Goal: Task Accomplishment & Management: Use online tool/utility

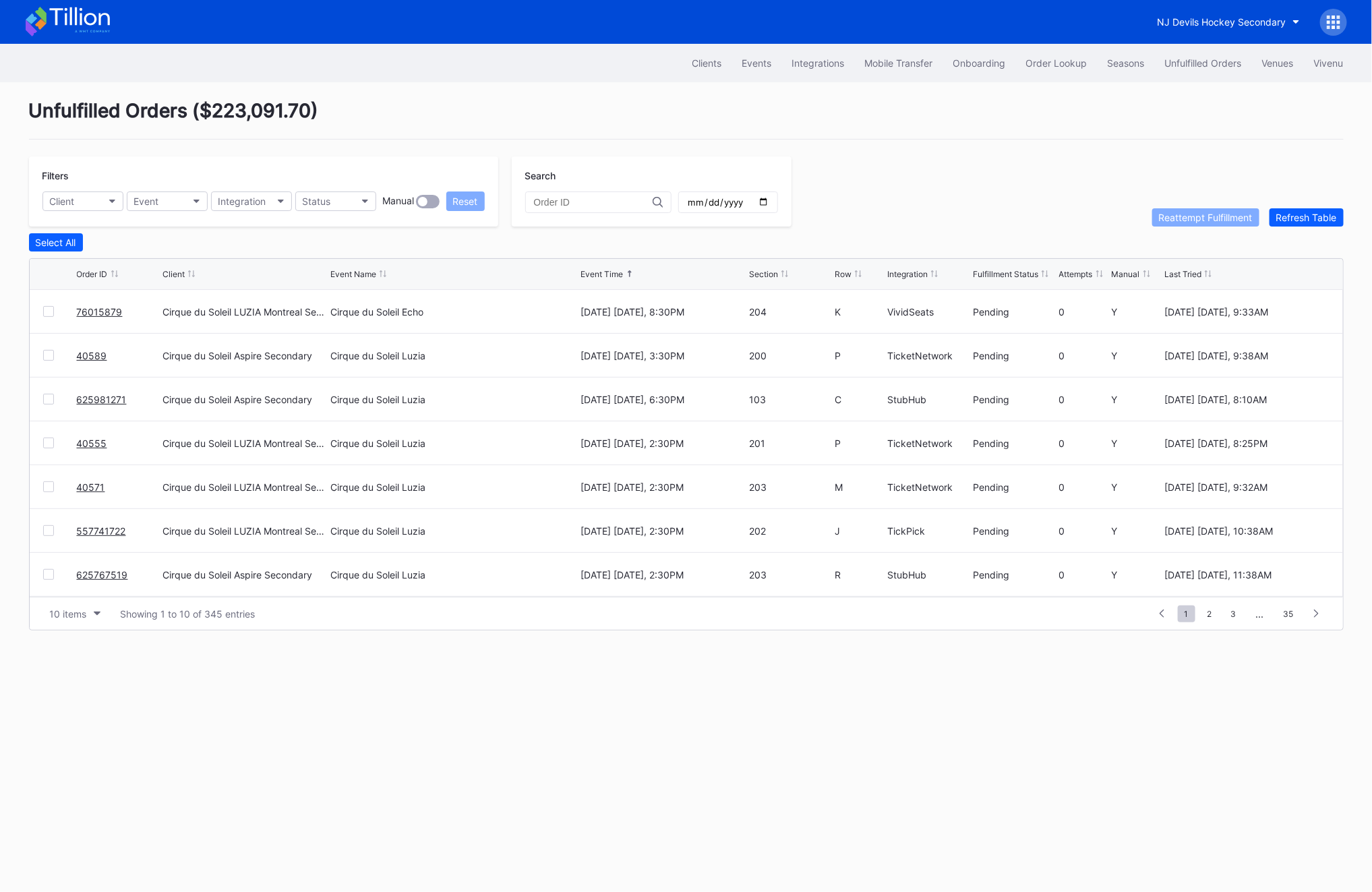
click at [103, 311] on link "76015879" at bounding box center [100, 311] width 46 height 11
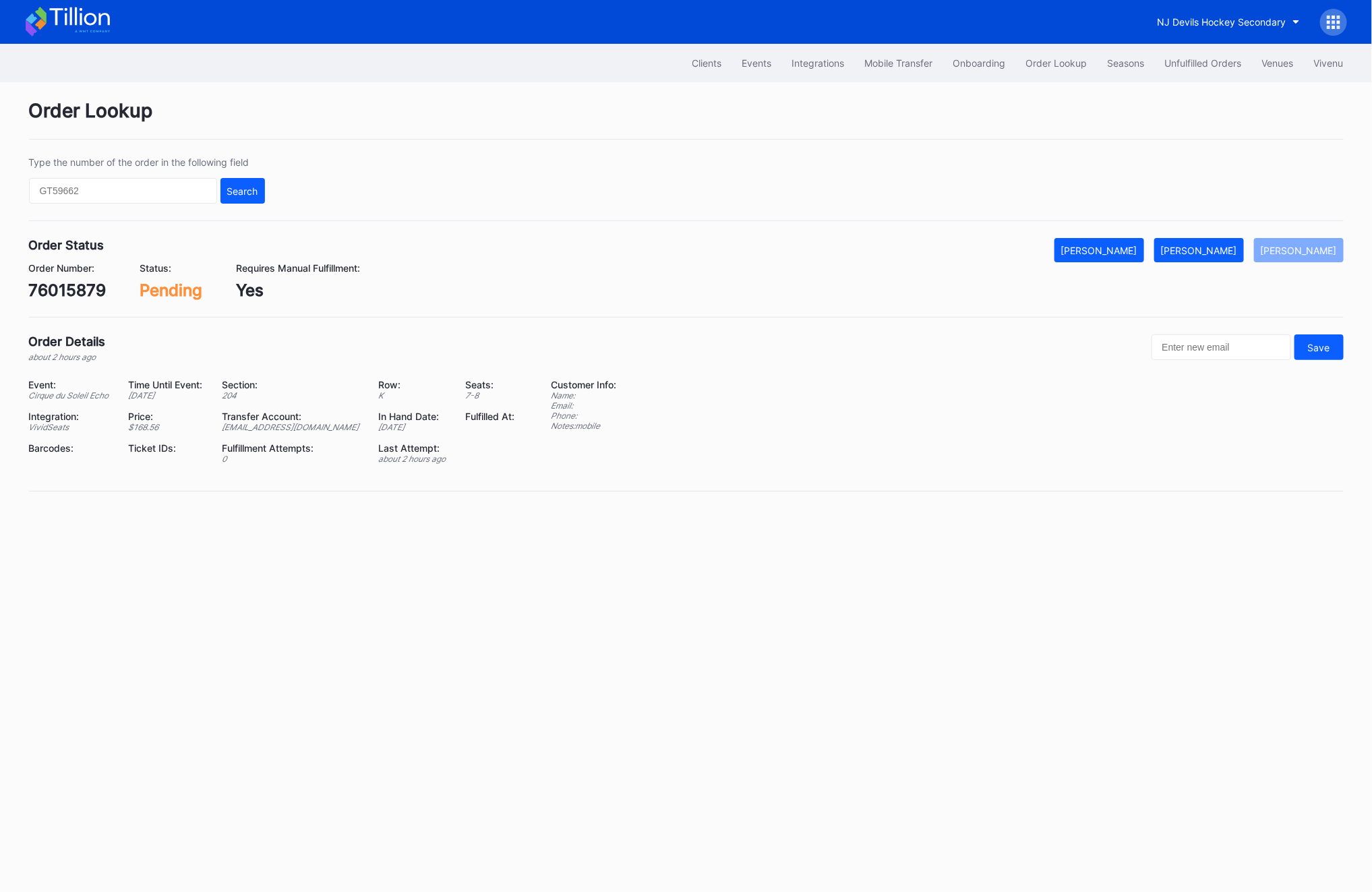
click at [298, 428] on div "[EMAIL_ADDRESS][DOMAIN_NAME]" at bounding box center [292, 427] width 140 height 10
copy div "[EMAIL_ADDRESS][DOMAIN_NAME]"
click at [77, 295] on div "76015879" at bounding box center [67, 290] width 78 height 19
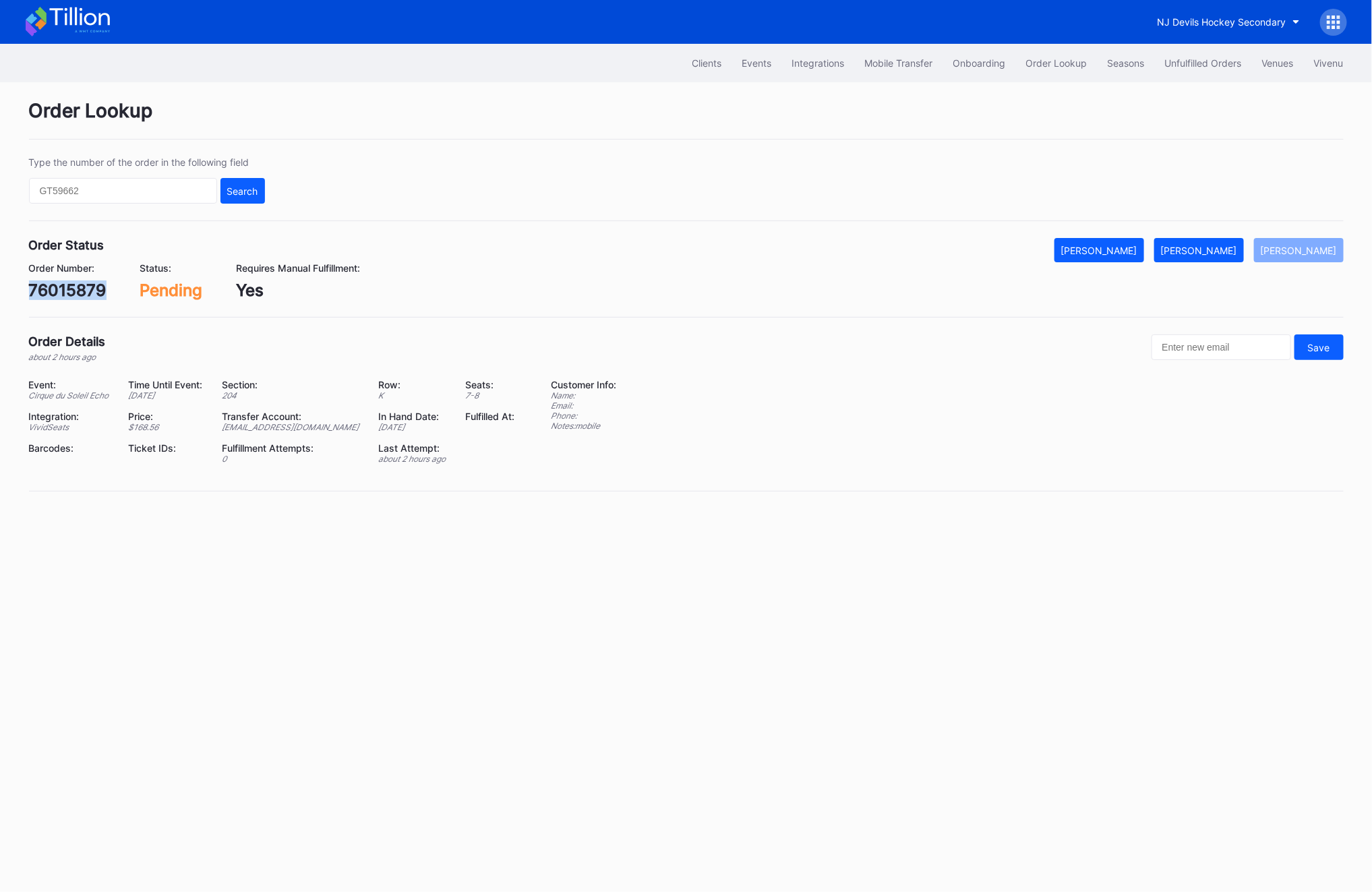
click at [77, 295] on div "76015879" at bounding box center [67, 290] width 78 height 19
copy div "76015879"
click at [68, 280] on div "Order Number: 76015879" at bounding box center [67, 281] width 78 height 38
copy div "76015879"
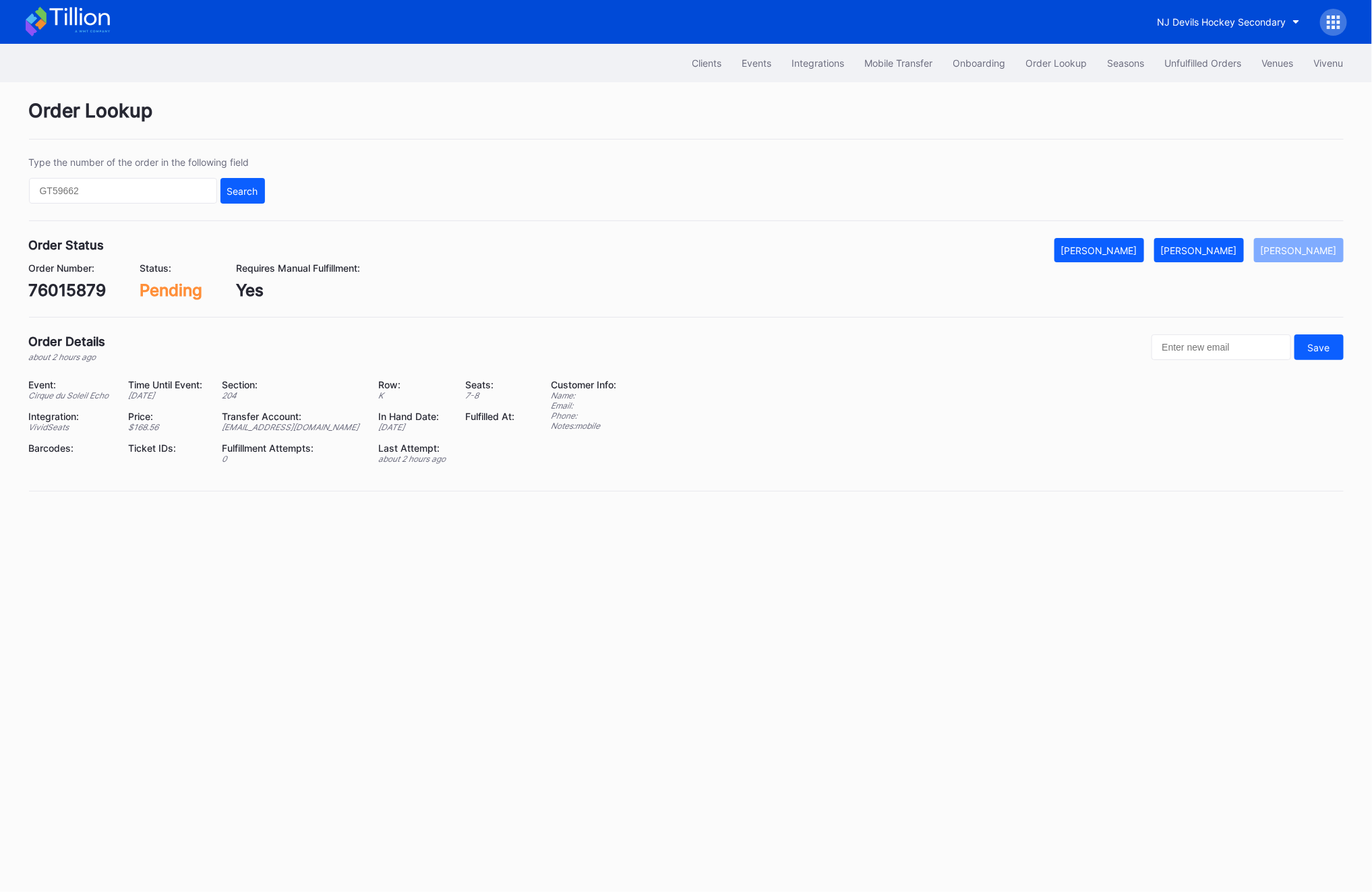
click at [258, 420] on div "Transfer Account:" at bounding box center [292, 416] width 140 height 11
click at [260, 426] on div "[EMAIL_ADDRESS][DOMAIN_NAME]" at bounding box center [292, 427] width 140 height 10
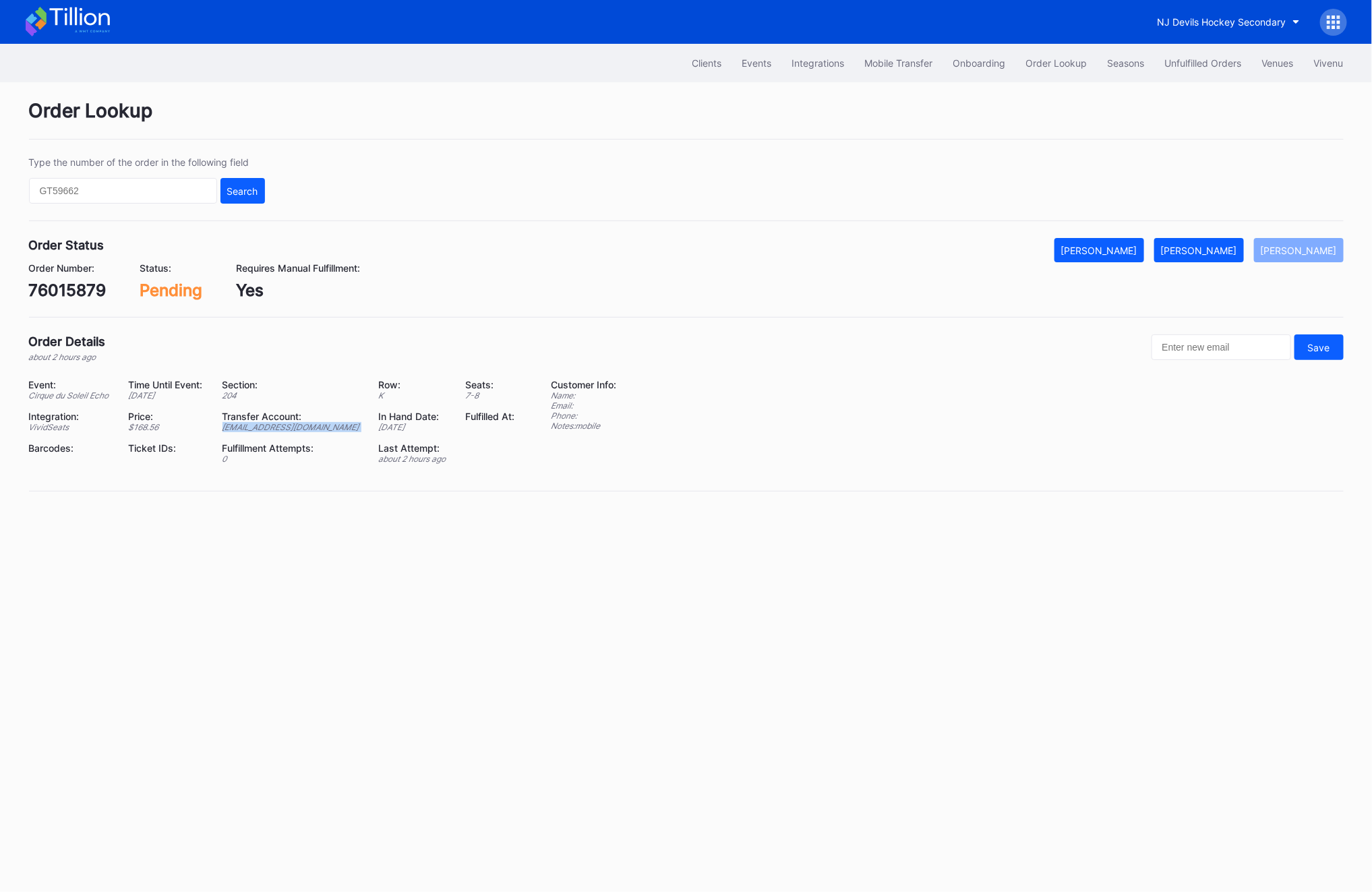
click at [260, 426] on div "[EMAIL_ADDRESS][DOMAIN_NAME]" at bounding box center [292, 427] width 140 height 10
copy div "[EMAIL_ADDRESS][DOMAIN_NAME]"
click at [1220, 255] on div "[PERSON_NAME]" at bounding box center [1199, 250] width 76 height 11
click at [1174, 58] on div "Unfulfilled Orders" at bounding box center [1203, 63] width 77 height 11
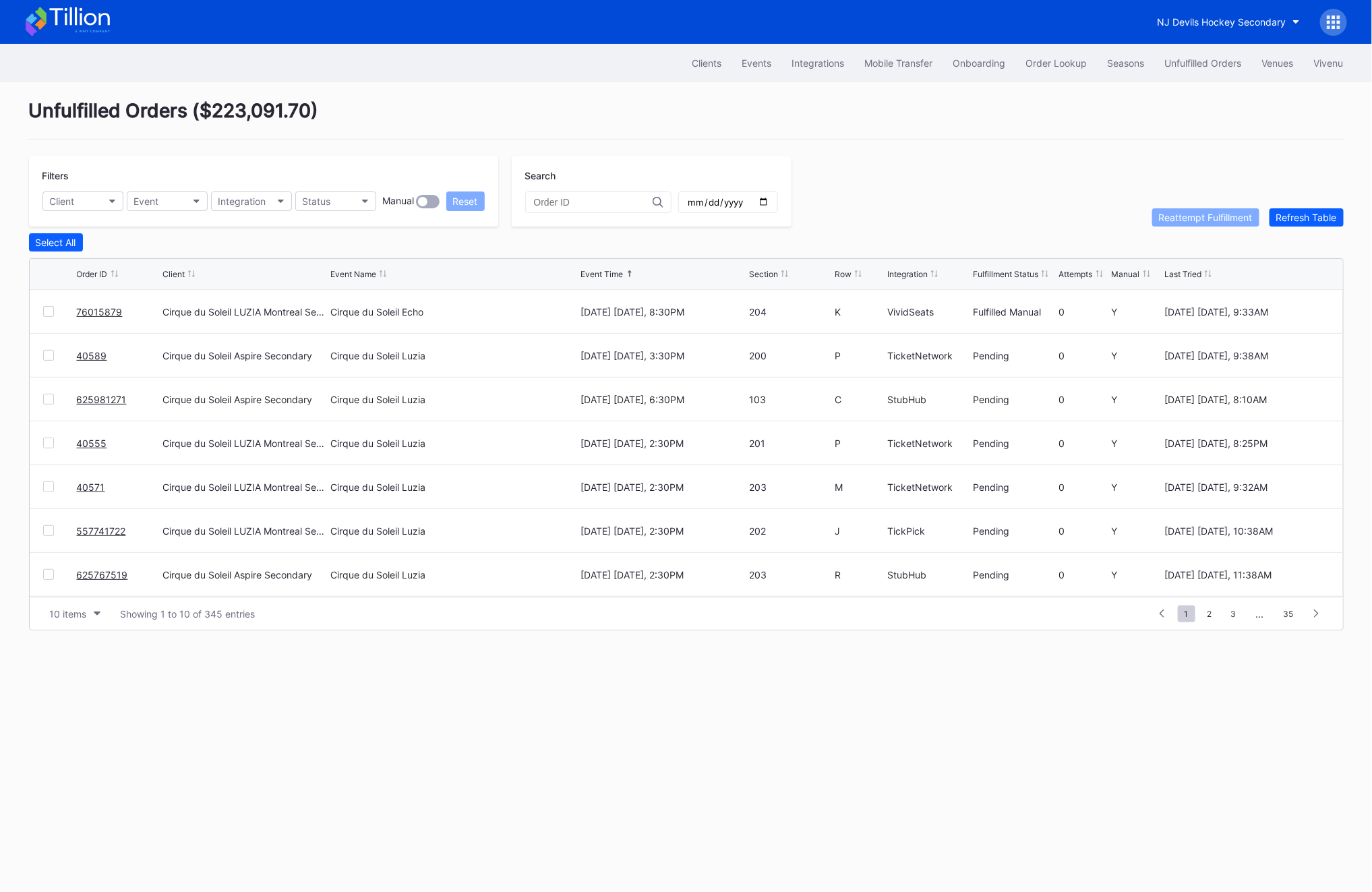
click at [103, 400] on link "625981271" at bounding box center [102, 399] width 50 height 11
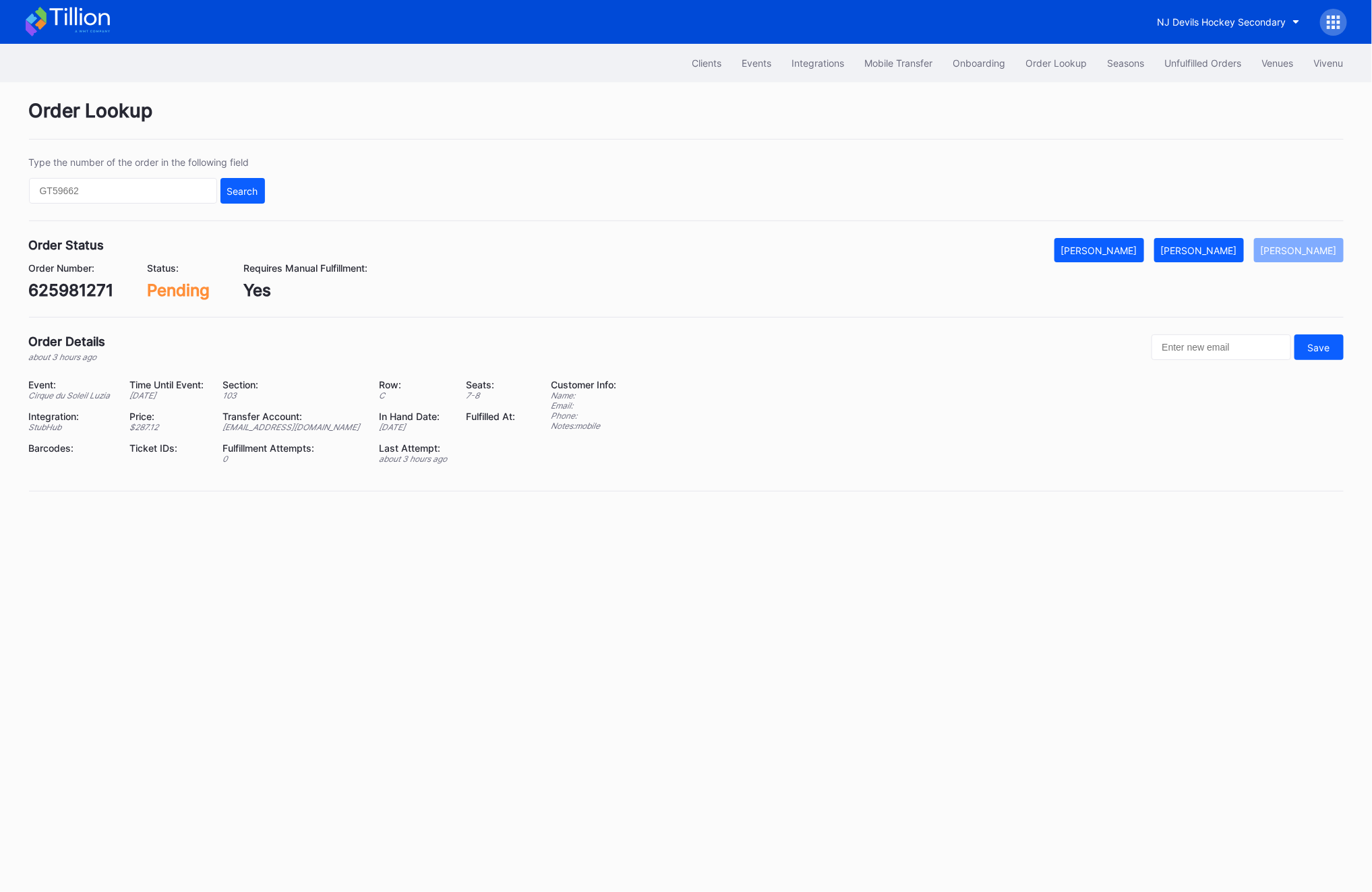
click at [83, 282] on div "625981271" at bounding box center [71, 290] width 85 height 19
copy div "625981271"
click at [1217, 247] on div "[PERSON_NAME]" at bounding box center [1199, 250] width 76 height 11
click at [1203, 55] on button "Unfulfilled Orders" at bounding box center [1203, 63] width 97 height 25
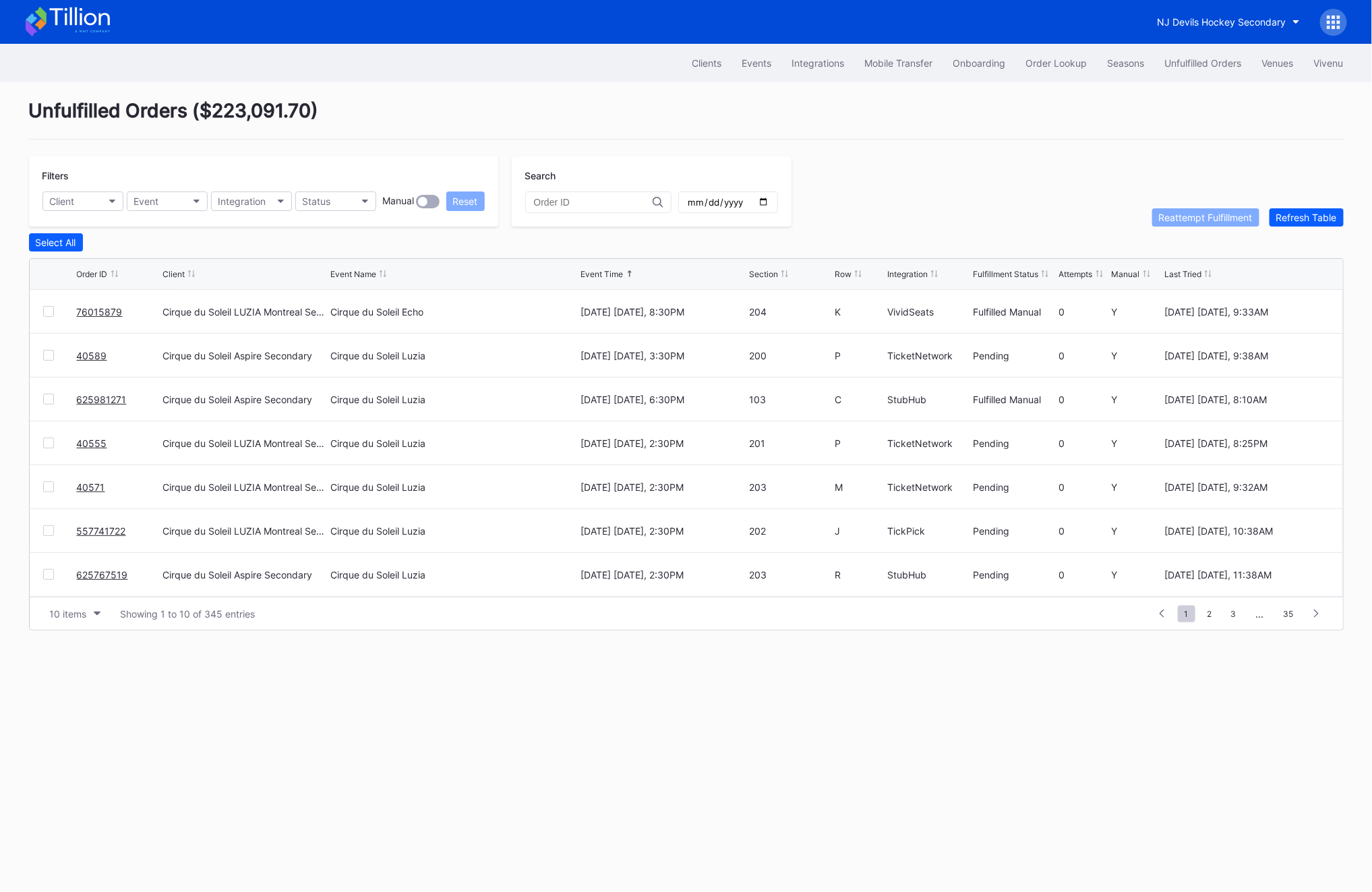
click at [84, 356] on link "40589" at bounding box center [91, 356] width 30 height 11
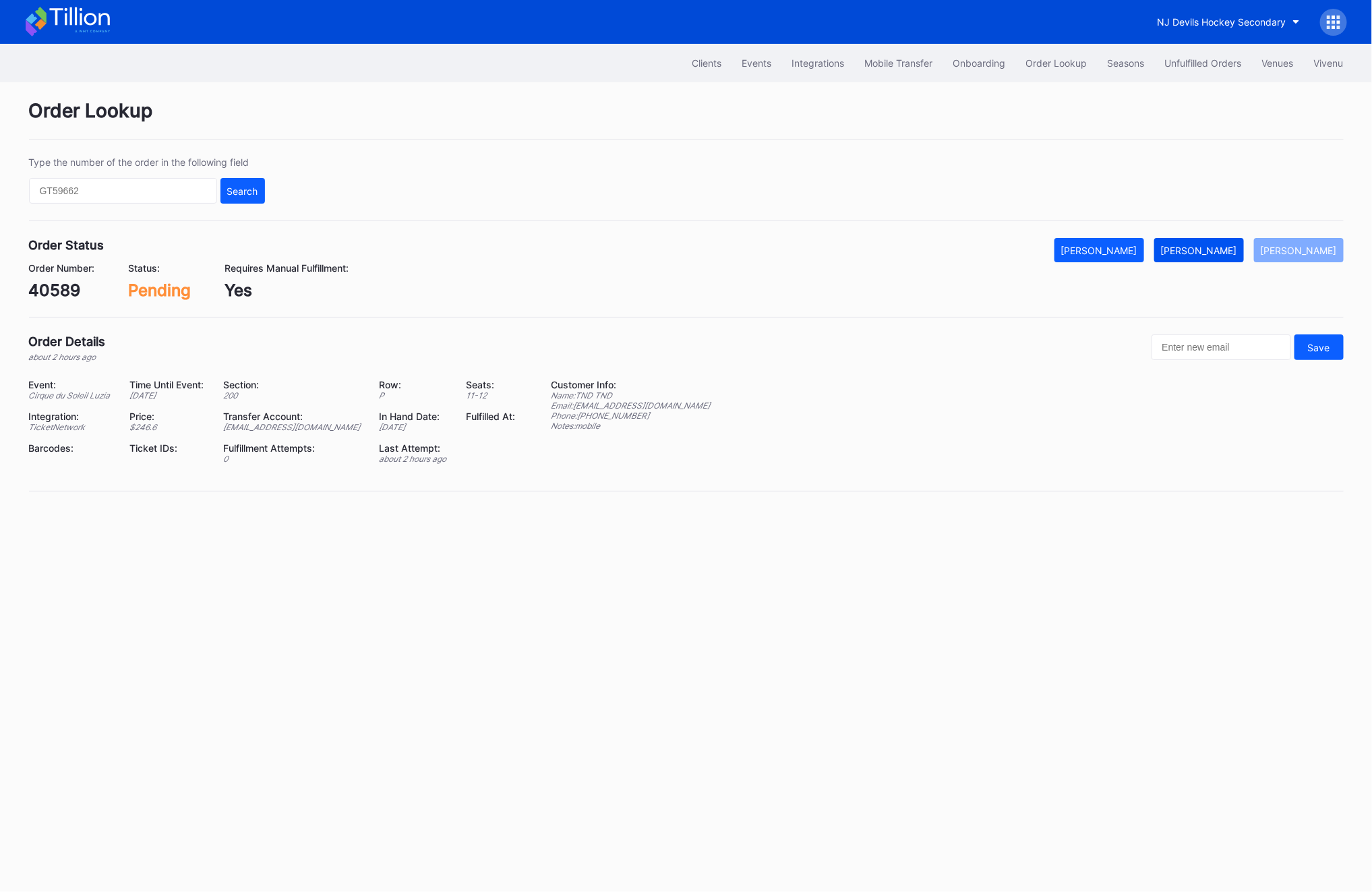
click at [1212, 256] on button "[PERSON_NAME]" at bounding box center [1199, 250] width 90 height 24
click at [1225, 71] on button "Unfulfilled Orders" at bounding box center [1203, 63] width 97 height 25
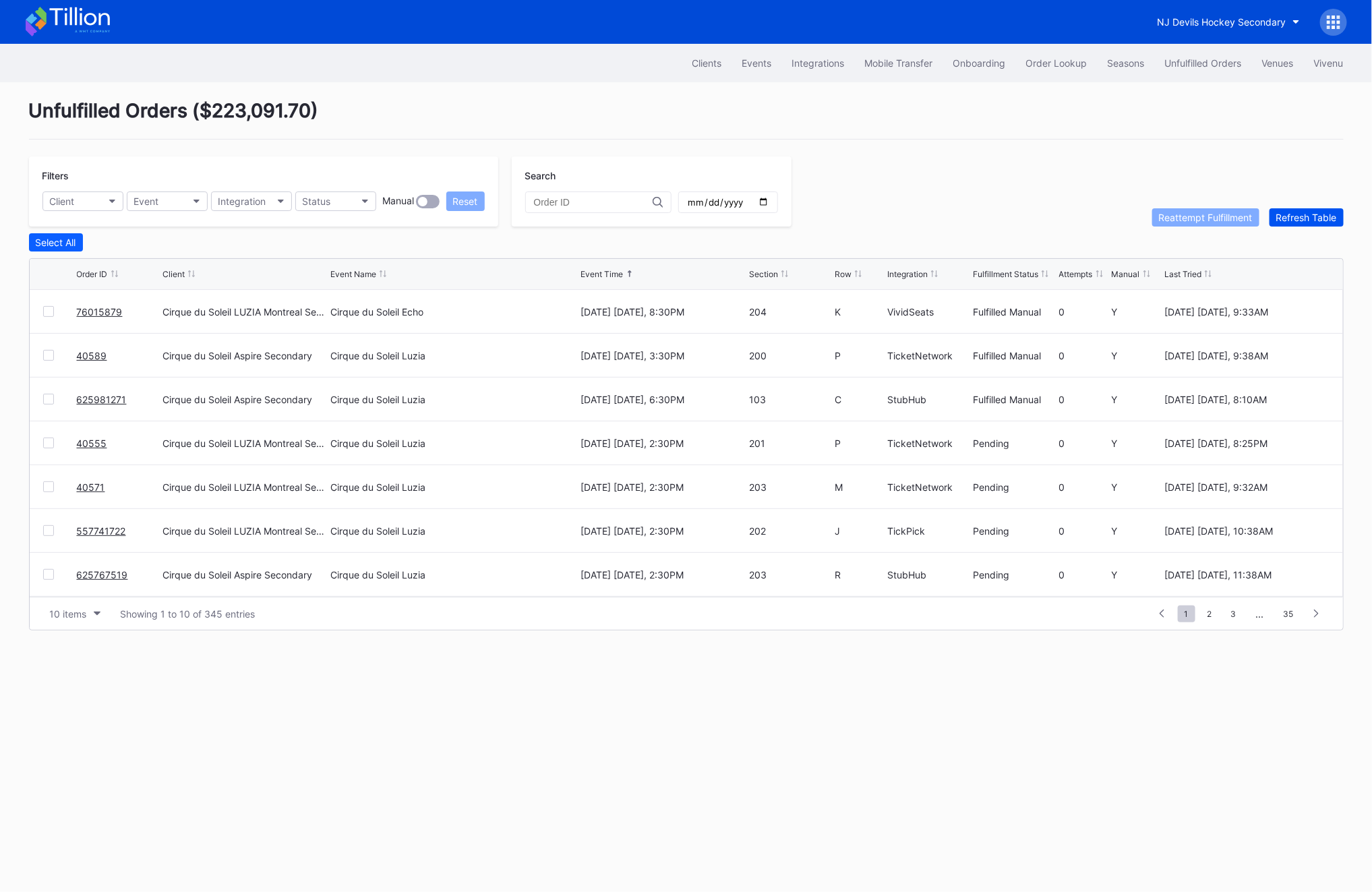
click at [1292, 218] on div "Refresh Table" at bounding box center [1307, 217] width 61 height 11
click at [93, 402] on link "557741722" at bounding box center [101, 399] width 49 height 11
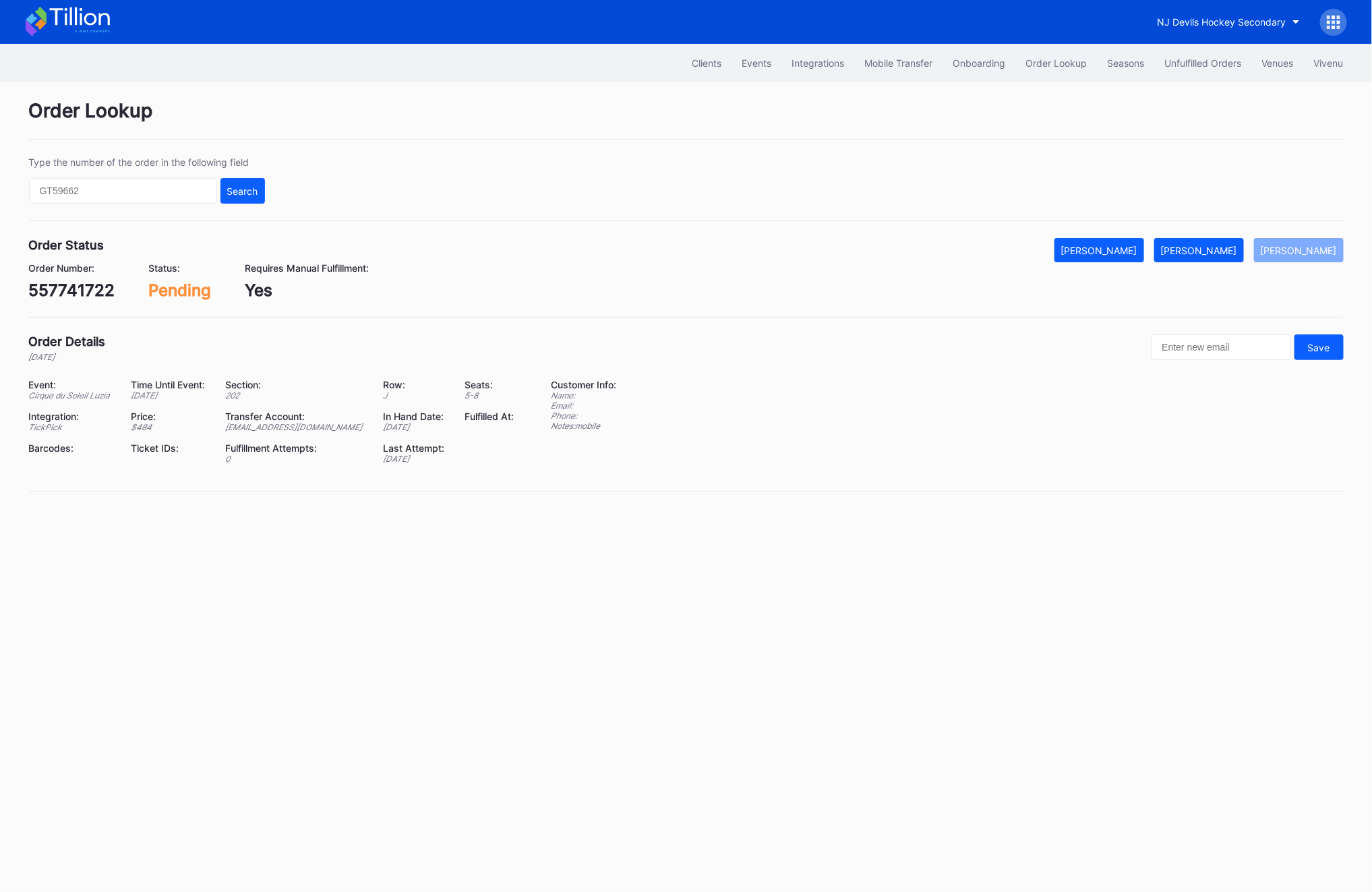
click at [71, 283] on div "557741722" at bounding box center [71, 290] width 86 height 19
copy div "557741722"
click at [54, 287] on div "557741722" at bounding box center [71, 290] width 86 height 19
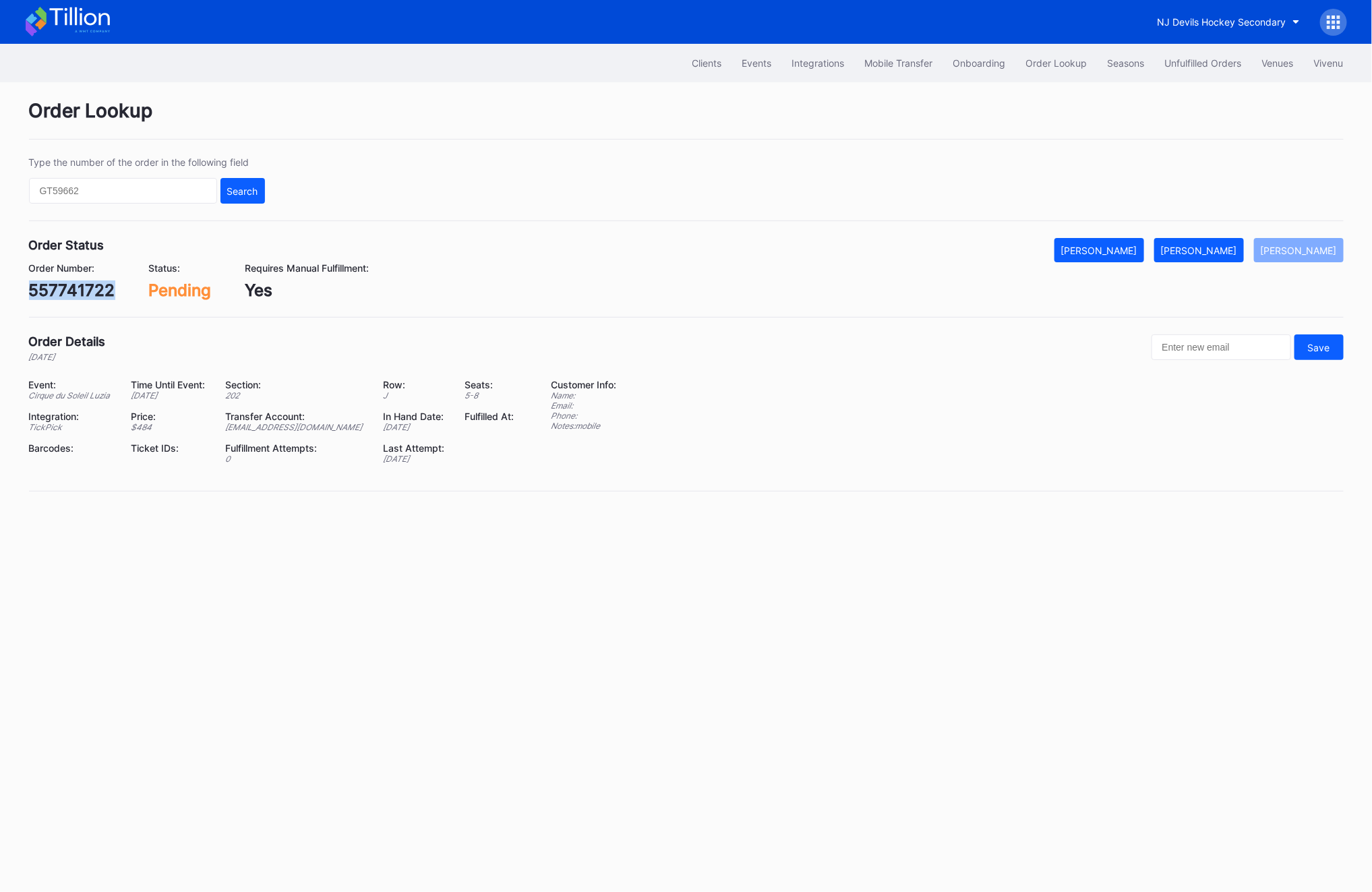
copy div "557741722"
click at [1212, 255] on div "[PERSON_NAME]" at bounding box center [1199, 250] width 76 height 11
click at [1205, 74] on button "Unfulfilled Orders" at bounding box center [1203, 63] width 97 height 25
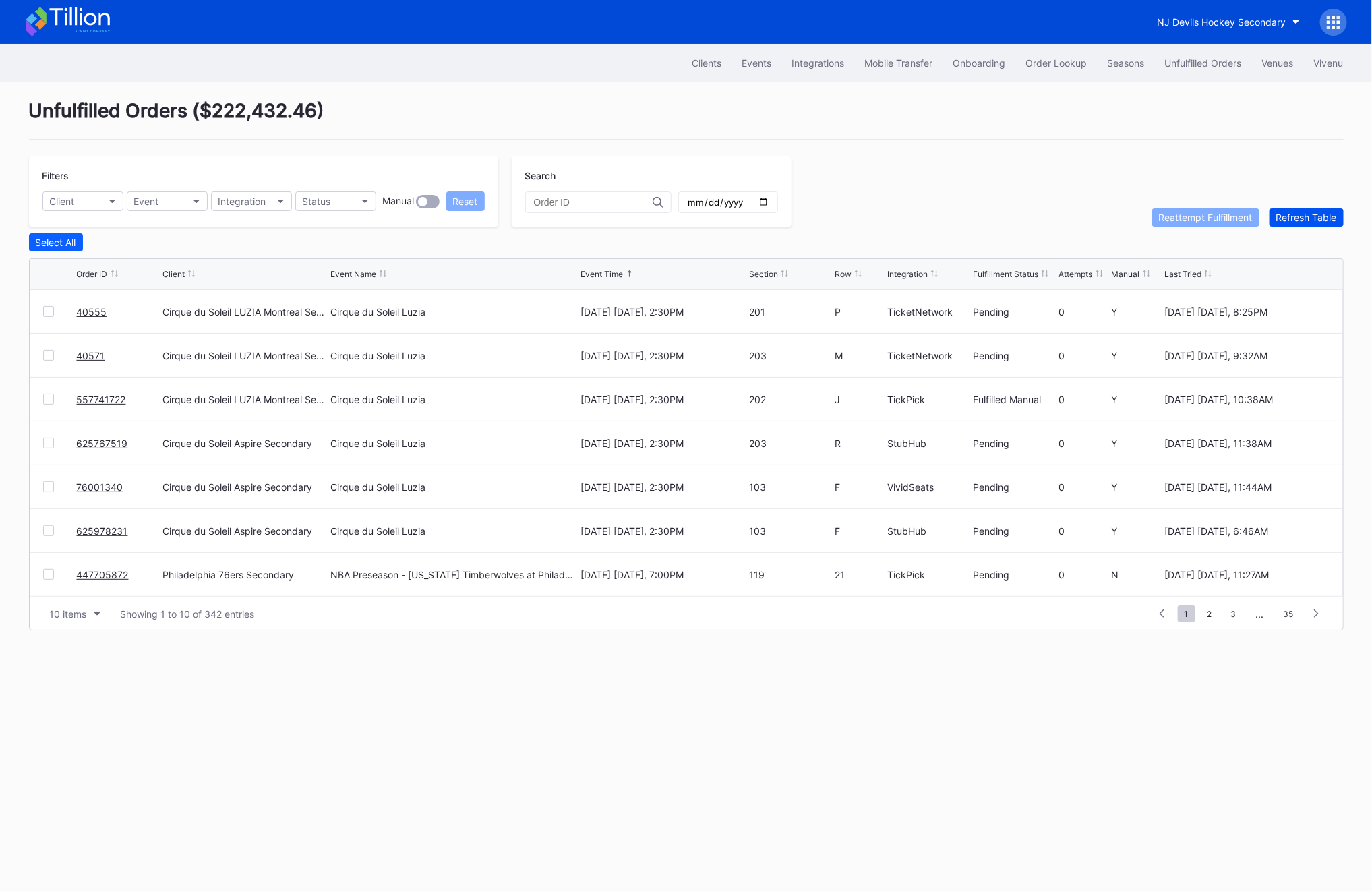
click at [1310, 217] on div "Refresh Table" at bounding box center [1307, 217] width 61 height 11
click at [117, 398] on link "625767519" at bounding box center [102, 399] width 51 height 11
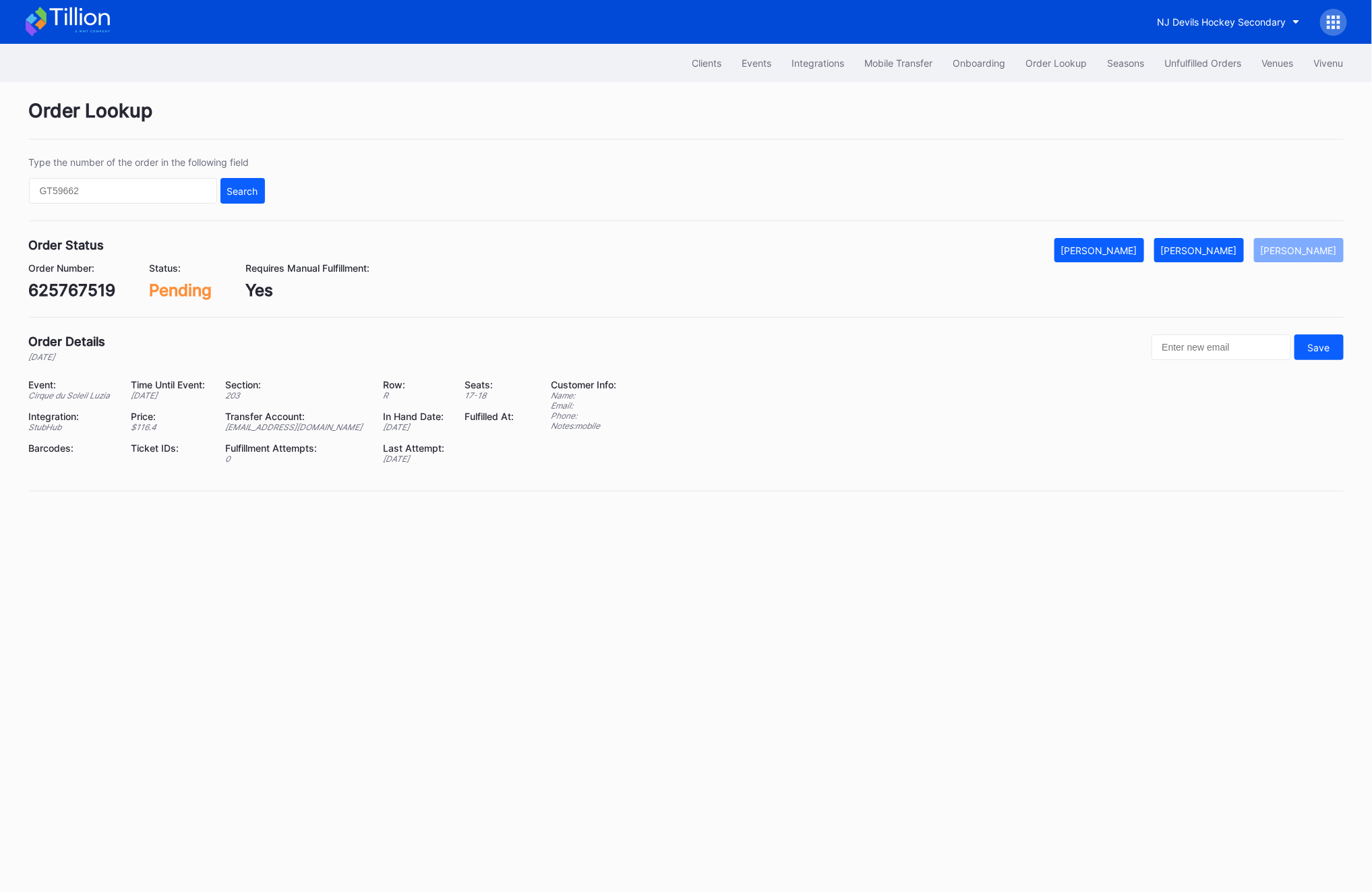
click at [80, 283] on div "625767519" at bounding box center [72, 290] width 87 height 19
copy div "625767519"
click at [274, 416] on div "Transfer Account:" at bounding box center [296, 416] width 140 height 11
click at [269, 429] on div "[EMAIL_ADDRESS][DOMAIN_NAME]" at bounding box center [296, 427] width 140 height 10
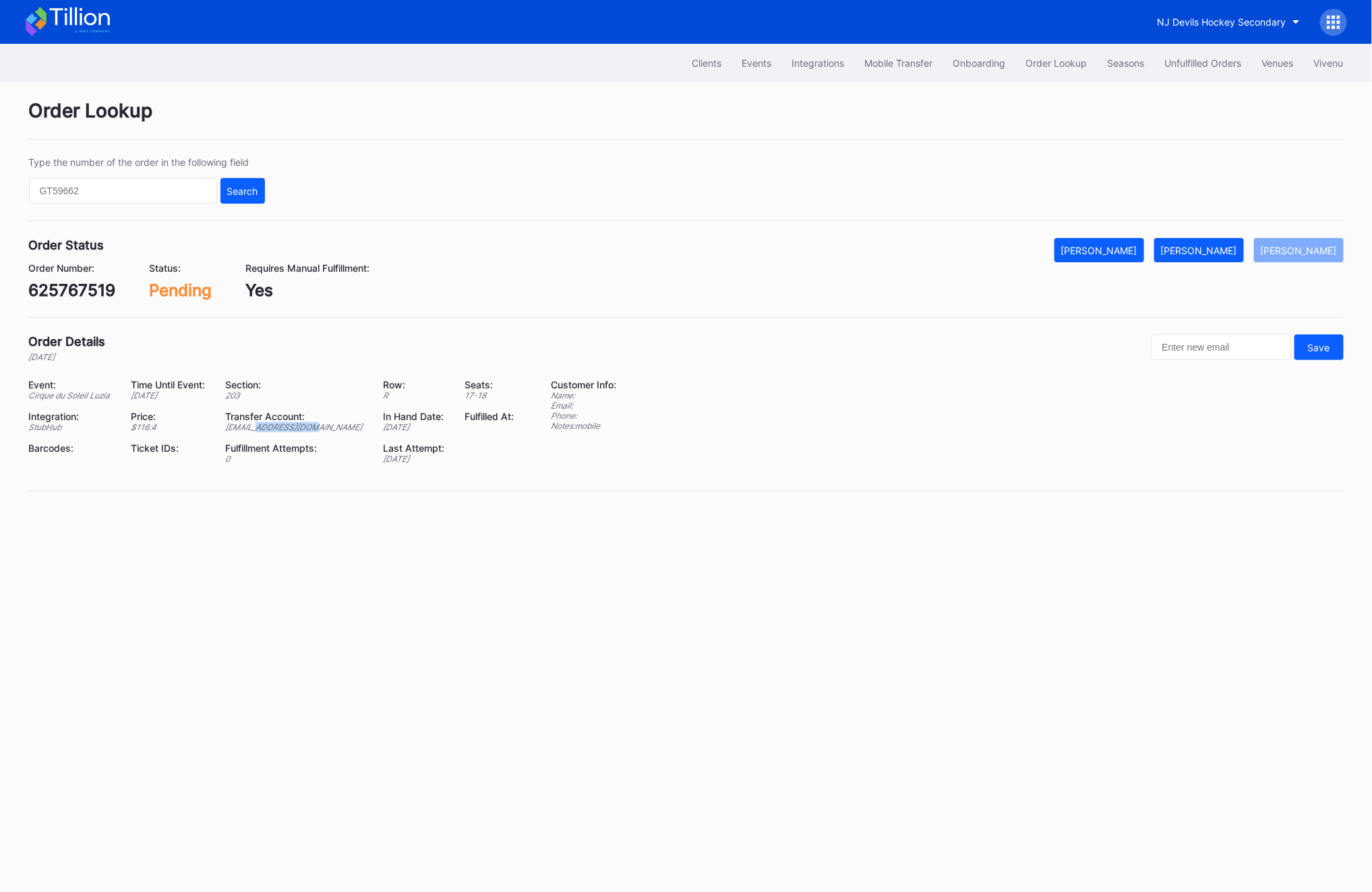
click at [269, 429] on div "[EMAIL_ADDRESS][DOMAIN_NAME]" at bounding box center [296, 427] width 140 height 10
copy div "[EMAIL_ADDRESS][DOMAIN_NAME]"
click at [1215, 247] on div "[PERSON_NAME]" at bounding box center [1199, 250] width 76 height 11
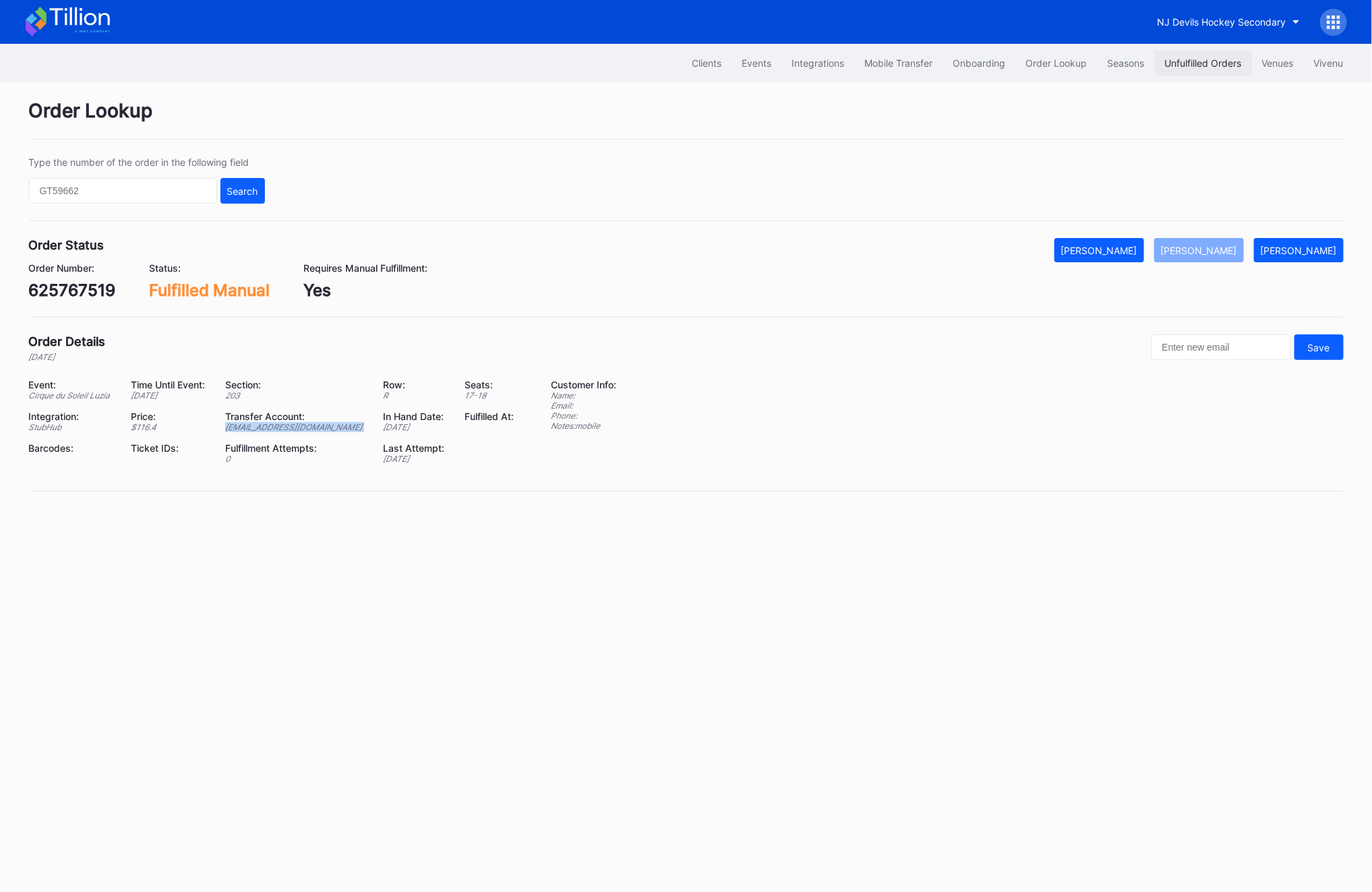
click at [1204, 68] on button "Unfulfilled Orders" at bounding box center [1203, 63] width 97 height 25
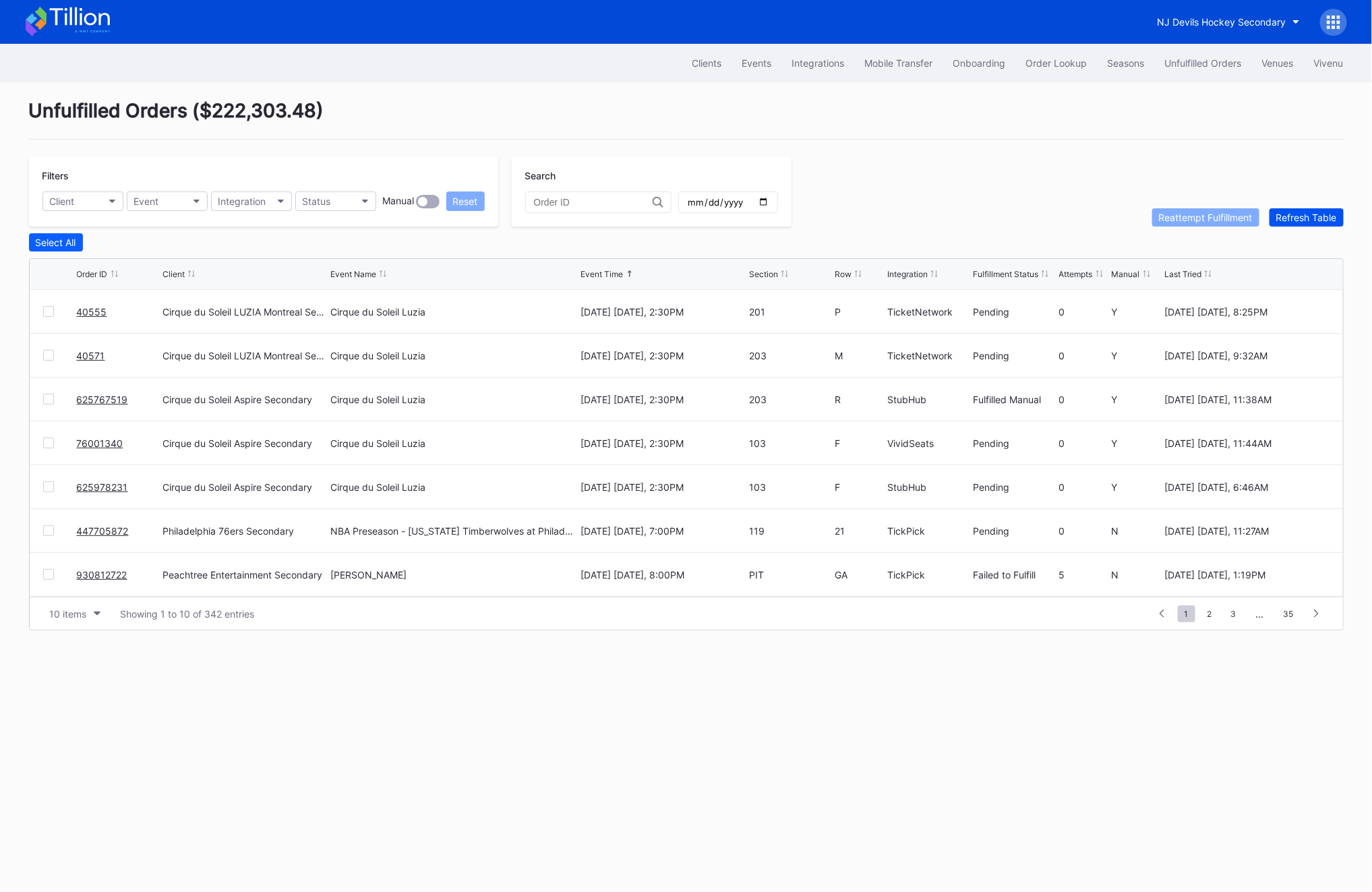
click at [1300, 214] on div "Refresh Table" at bounding box center [1307, 217] width 61 height 11
click at [99, 388] on div "76001340" at bounding box center [117, 399] width 82 height 43
click at [96, 404] on div "76001340" at bounding box center [117, 399] width 82 height 43
click at [96, 394] on link "76001340" at bounding box center [100, 399] width 46 height 11
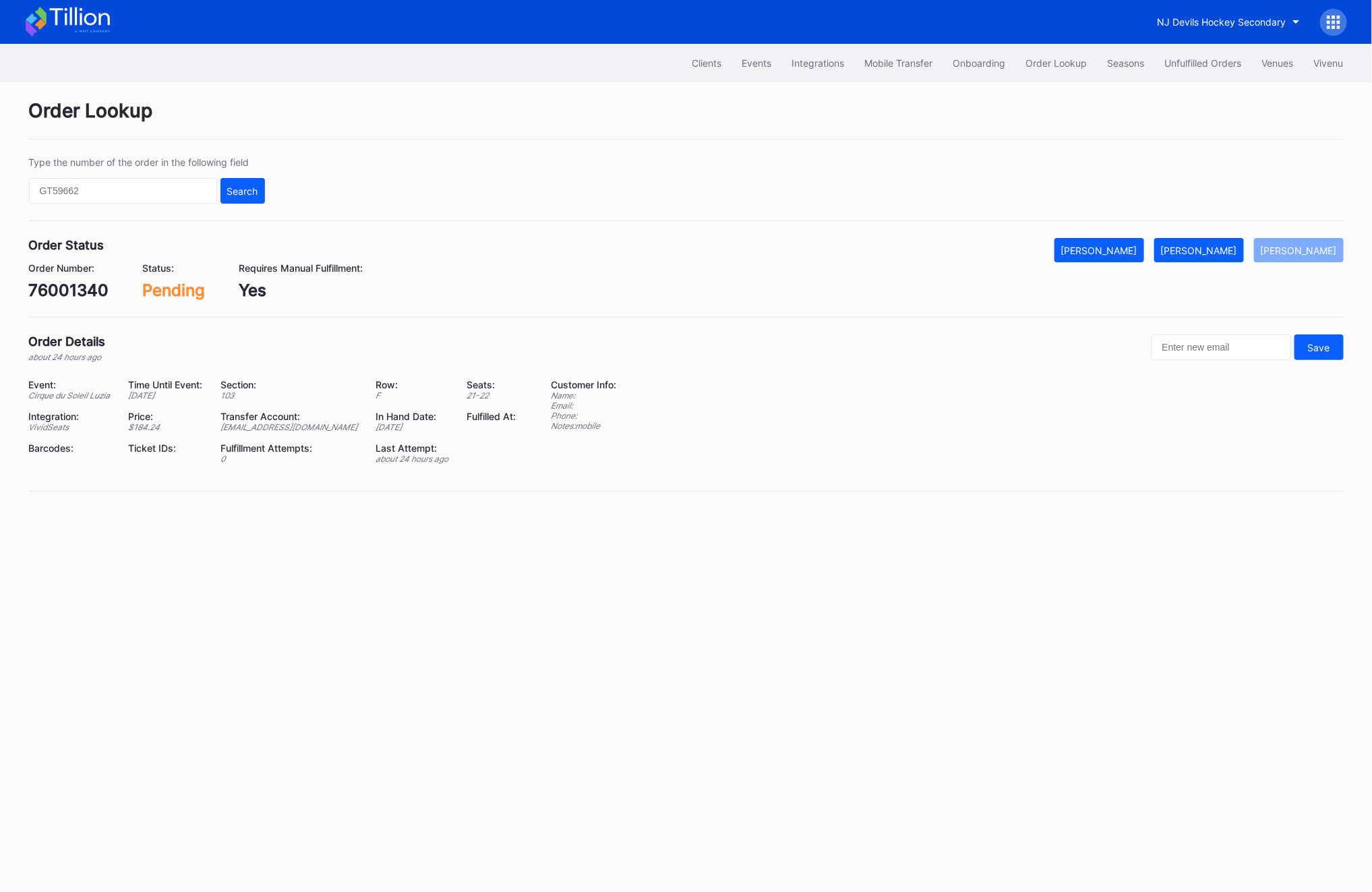
click at [84, 285] on div "76001340" at bounding box center [68, 290] width 80 height 19
copy div "76001340"
click at [1245, 238] on button "[PERSON_NAME]" at bounding box center [1199, 250] width 90 height 24
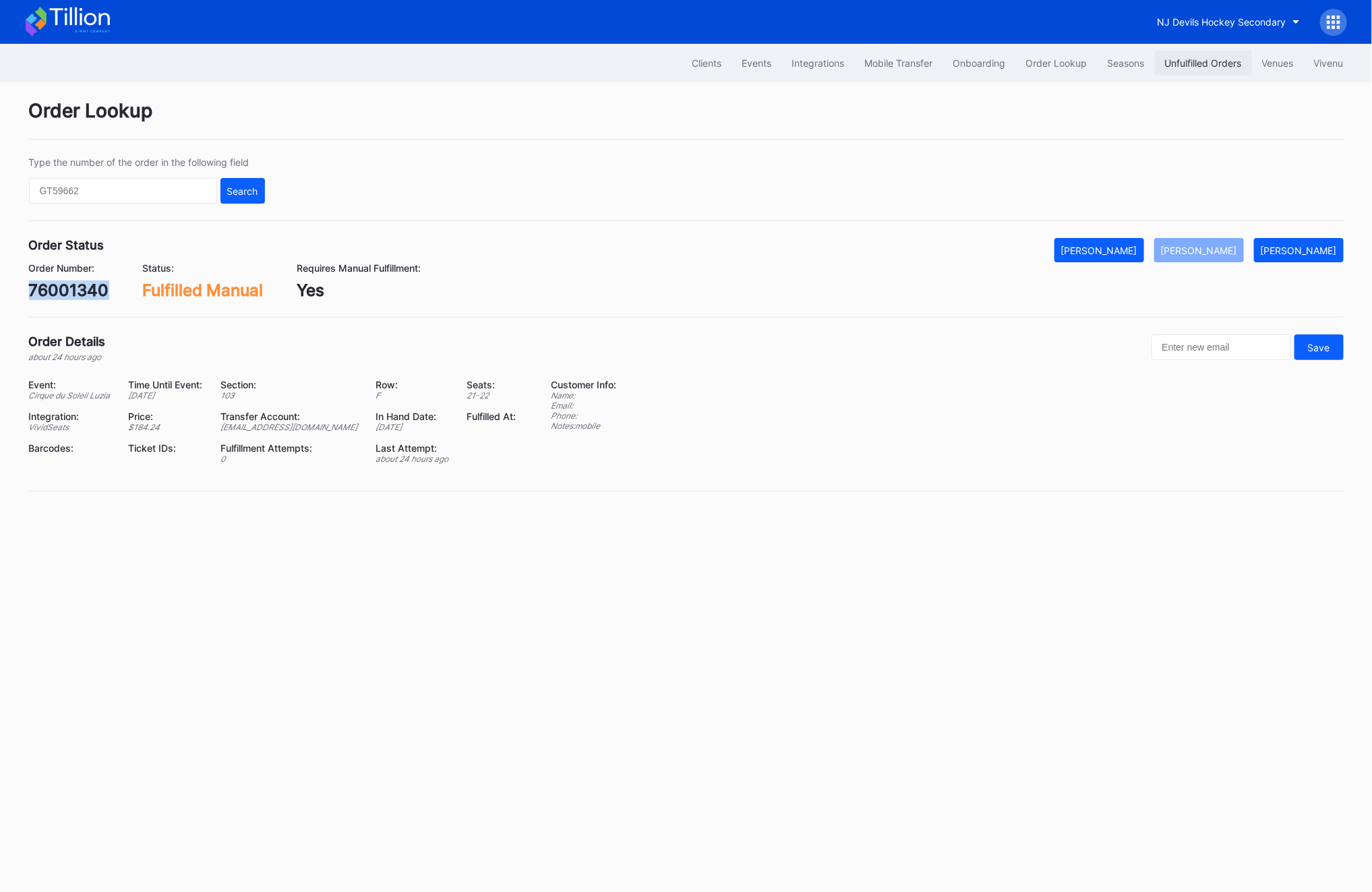
click at [1157, 68] on button "Unfulfilled Orders" at bounding box center [1203, 63] width 97 height 25
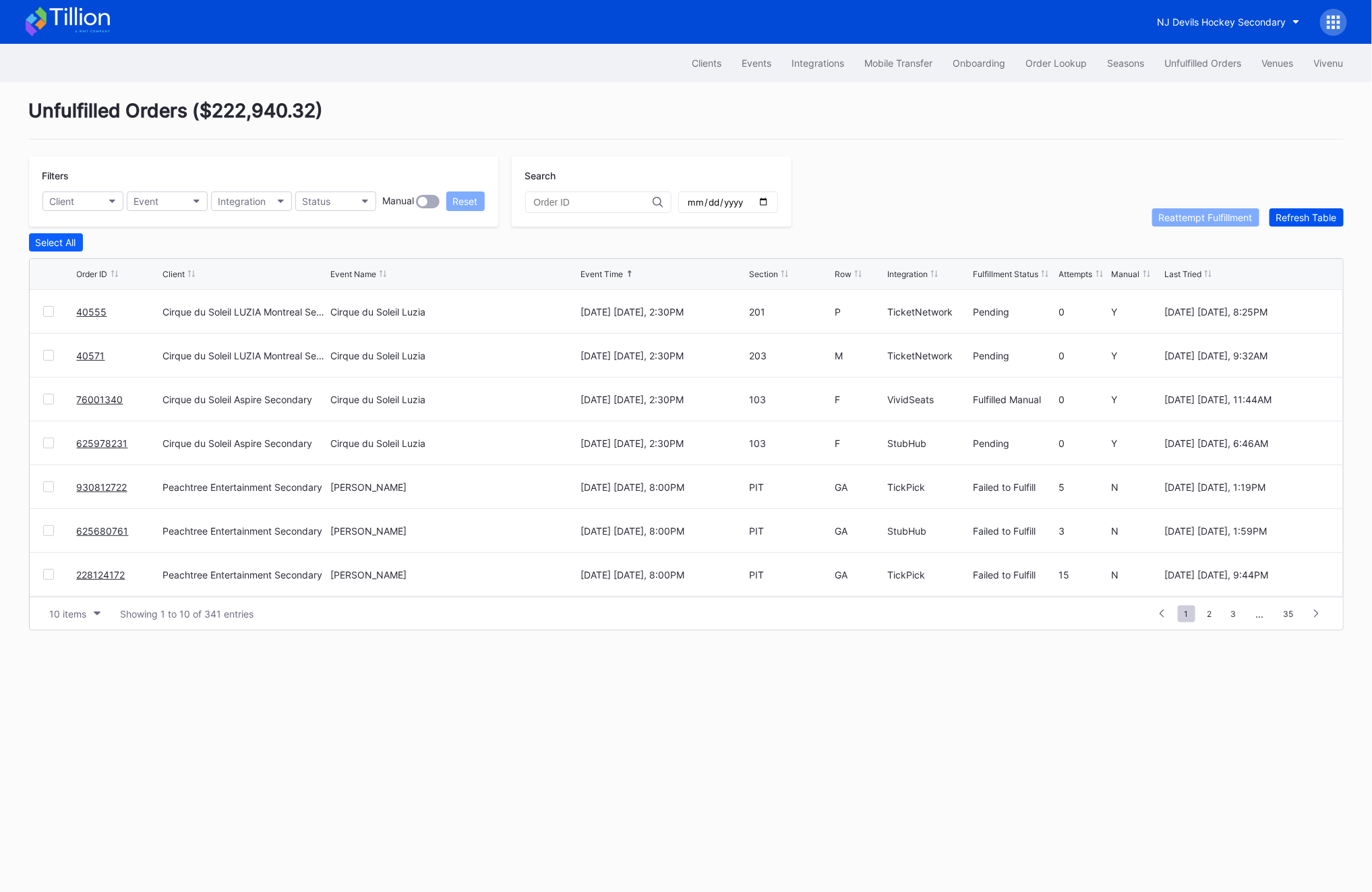
click at [1298, 217] on div "Refresh Table" at bounding box center [1307, 217] width 61 height 11
click at [94, 528] on link "622329551" at bounding box center [102, 531] width 51 height 11
